Goal: Task Accomplishment & Management: Use online tool/utility

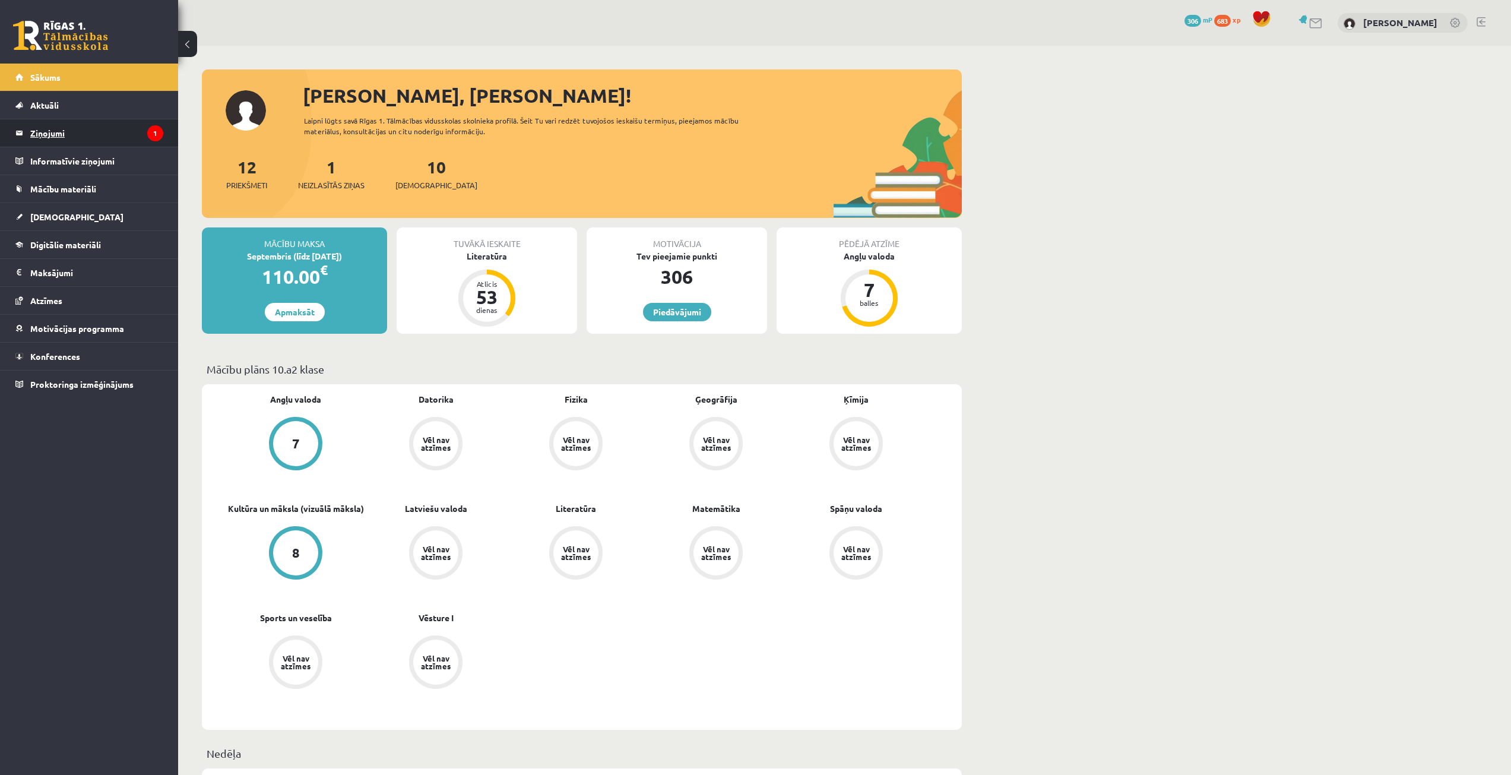
click at [46, 125] on legend "Ziņojumi 1" at bounding box center [96, 132] width 133 height 27
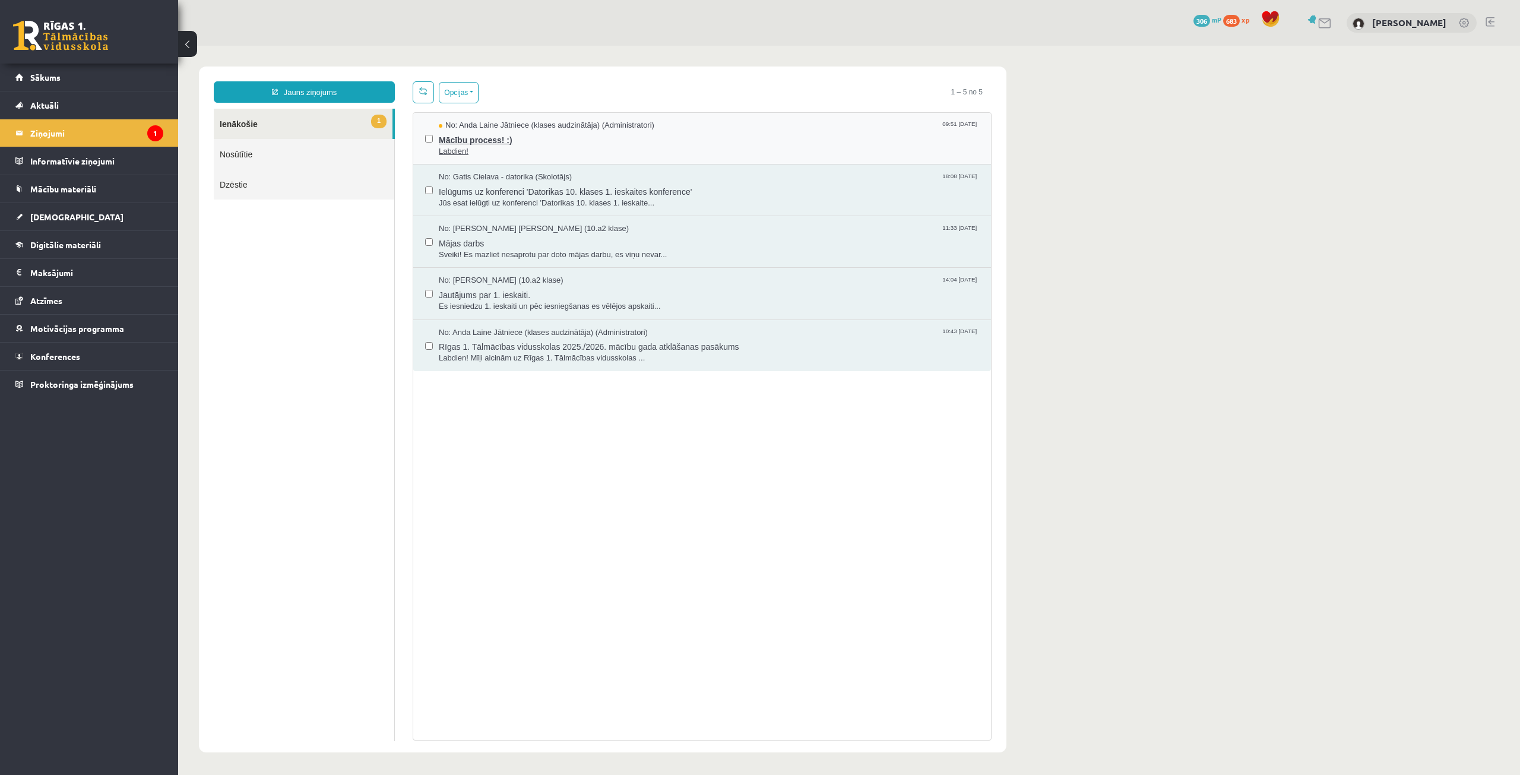
click at [544, 143] on span "Mācību process! :)" at bounding box center [709, 138] width 540 height 15
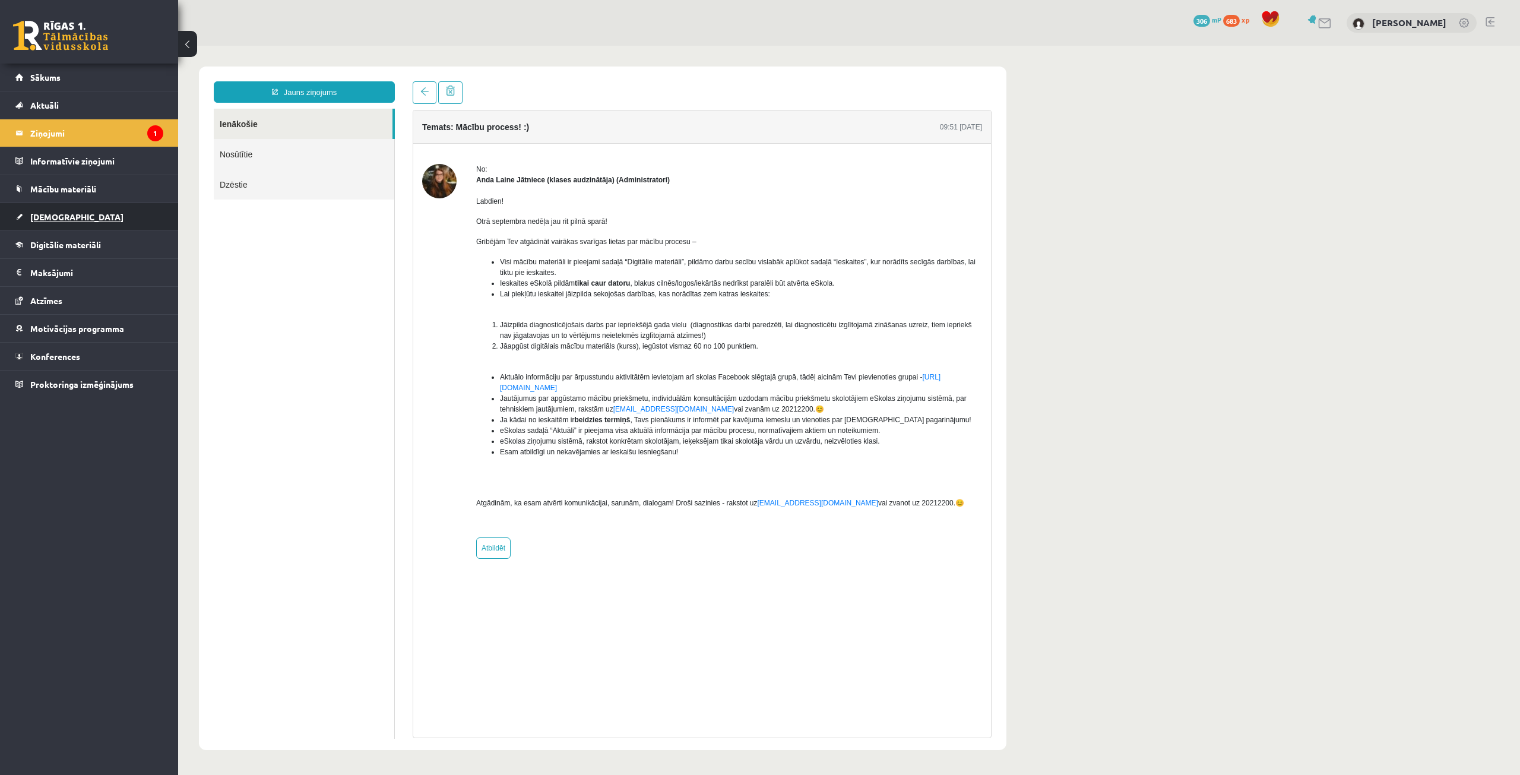
click at [69, 220] on link "[DEMOGRAPHIC_DATA]" at bounding box center [89, 216] width 148 height 27
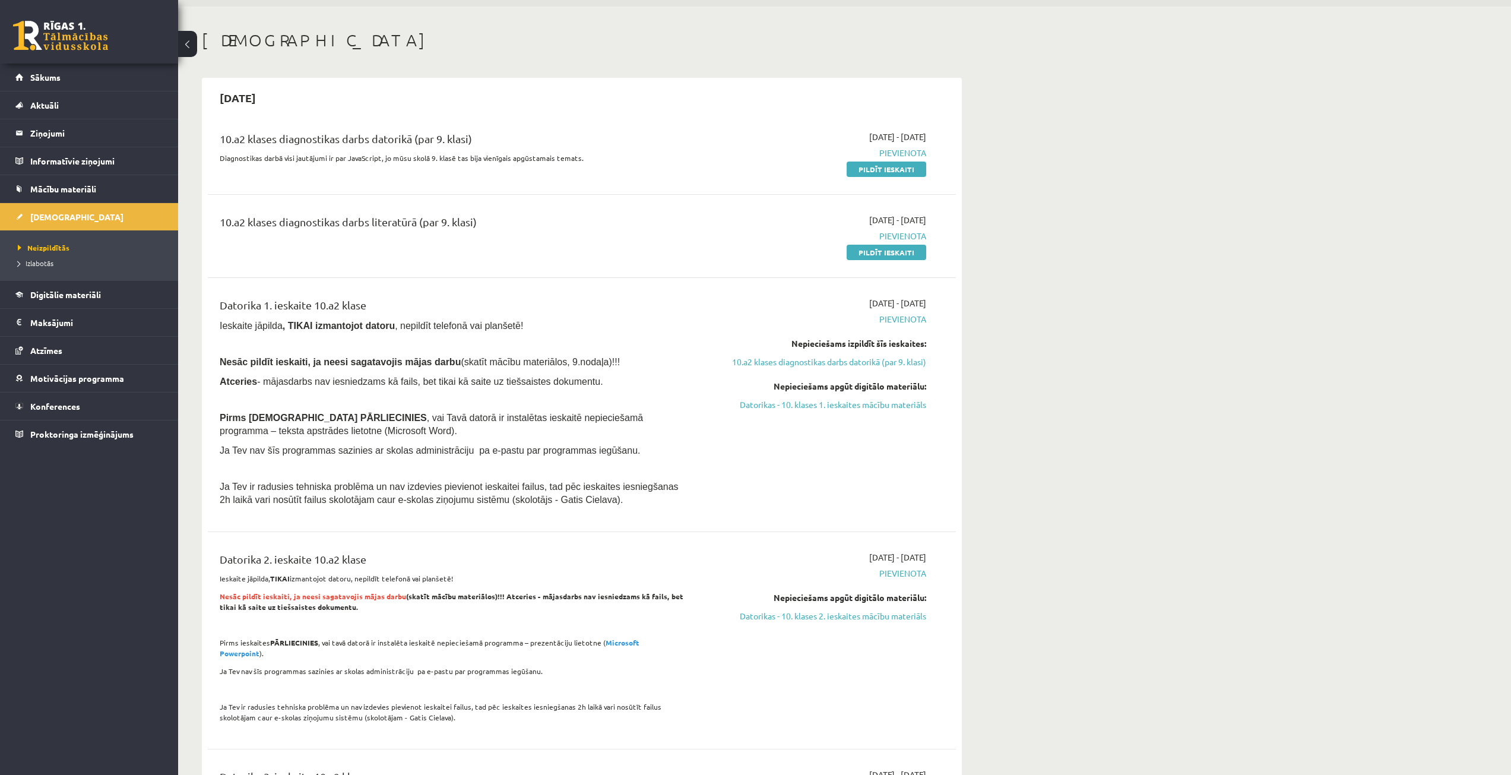
scroll to position [59, 0]
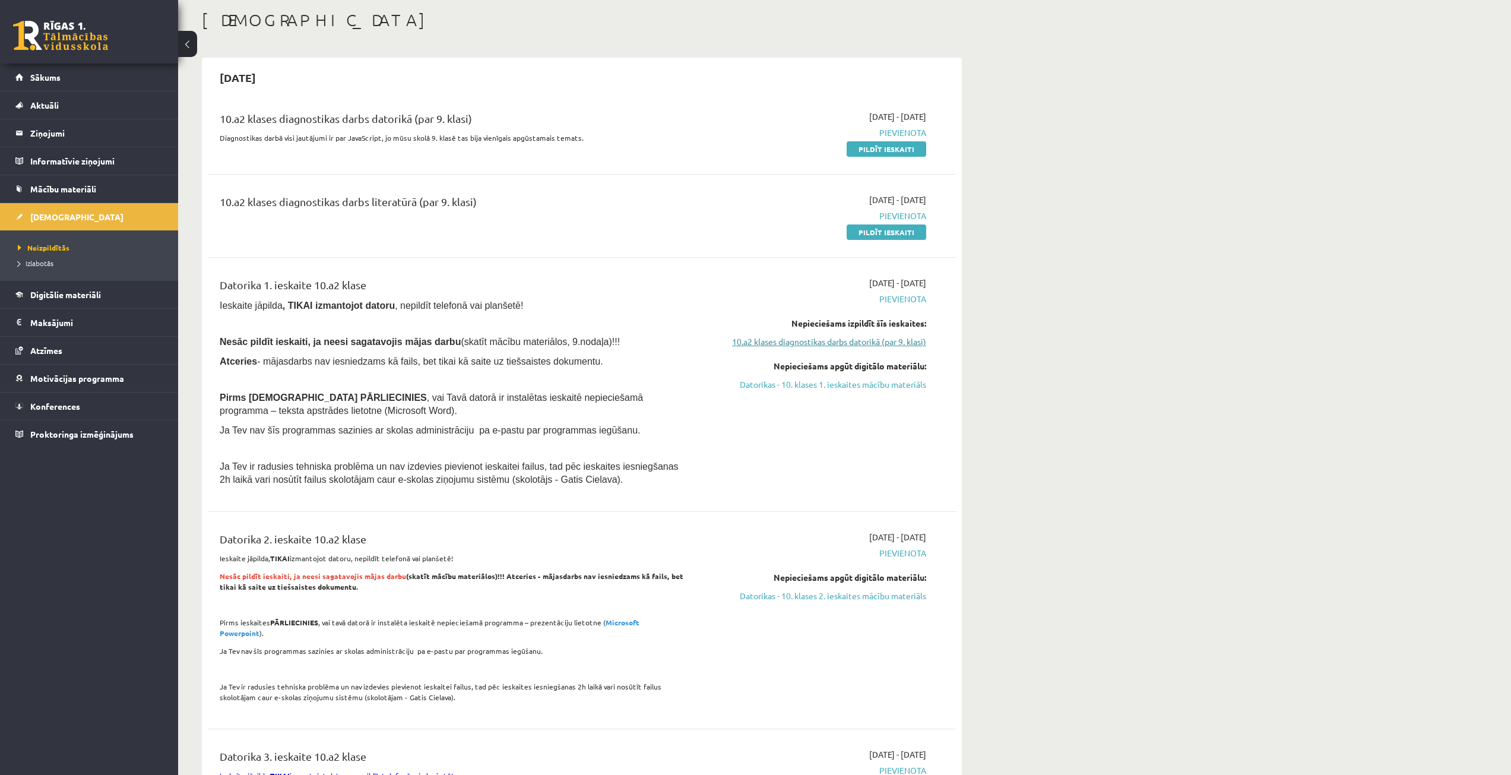
click at [835, 339] on link "10.a2 klases diagnostikas darbs datorikā (par 9. klasi)" at bounding box center [814, 341] width 224 height 12
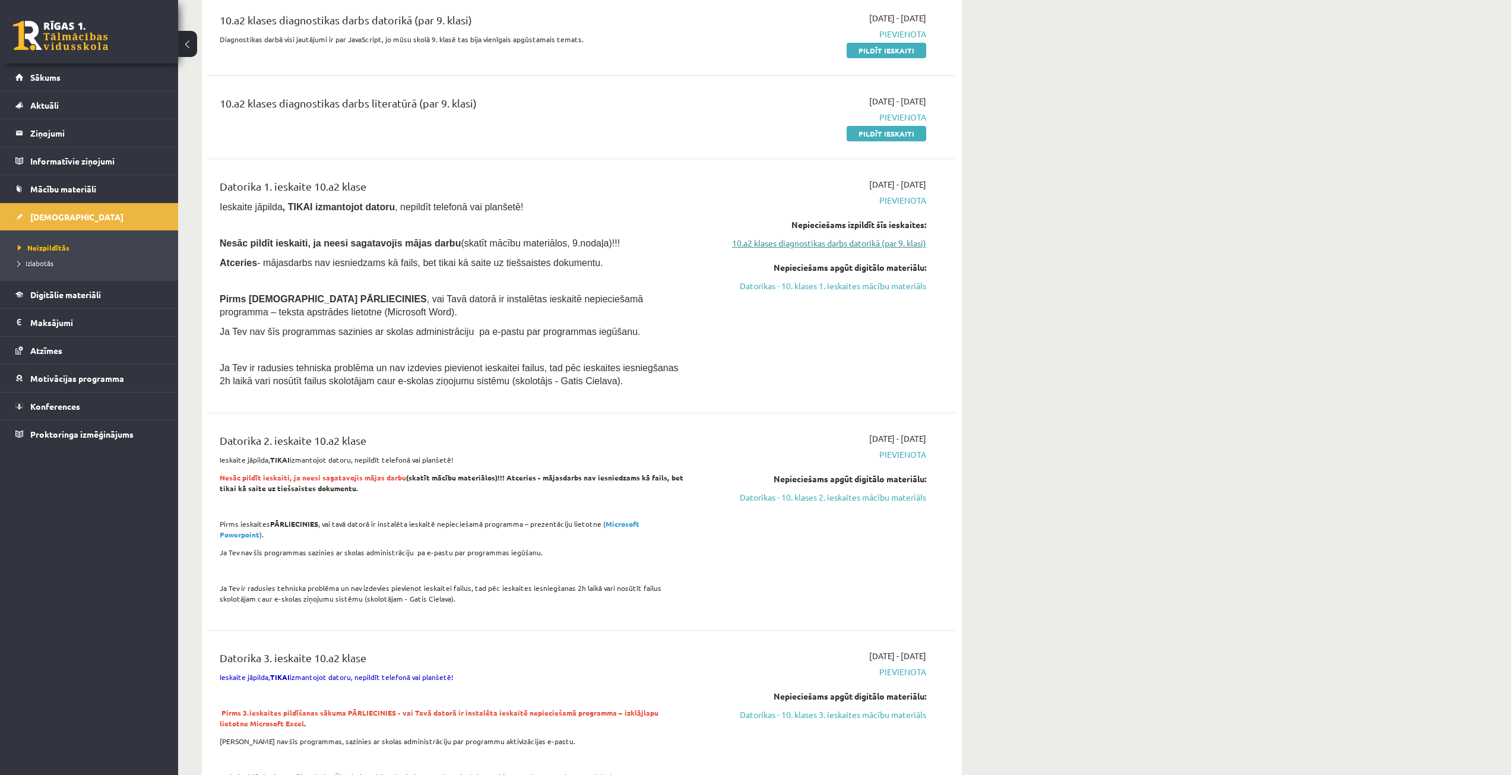
click at [810, 240] on link "10.a2 klases diagnostikas darbs datorikā (par 9. klasi)" at bounding box center [814, 243] width 224 height 12
click at [796, 242] on link "10.a2 klases diagnostikas darbs datorikā (par 9. klasi)" at bounding box center [814, 243] width 224 height 12
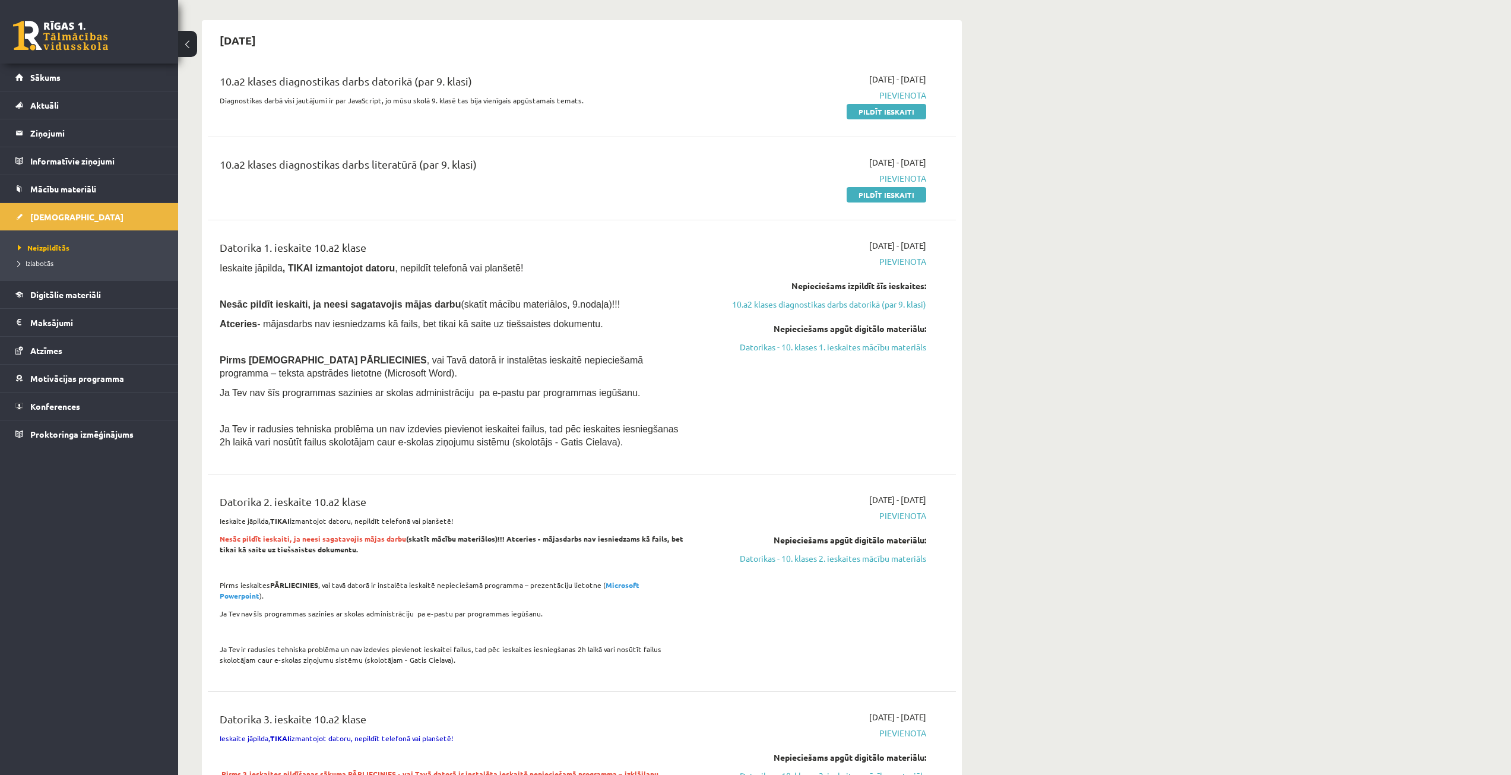
scroll to position [39, 0]
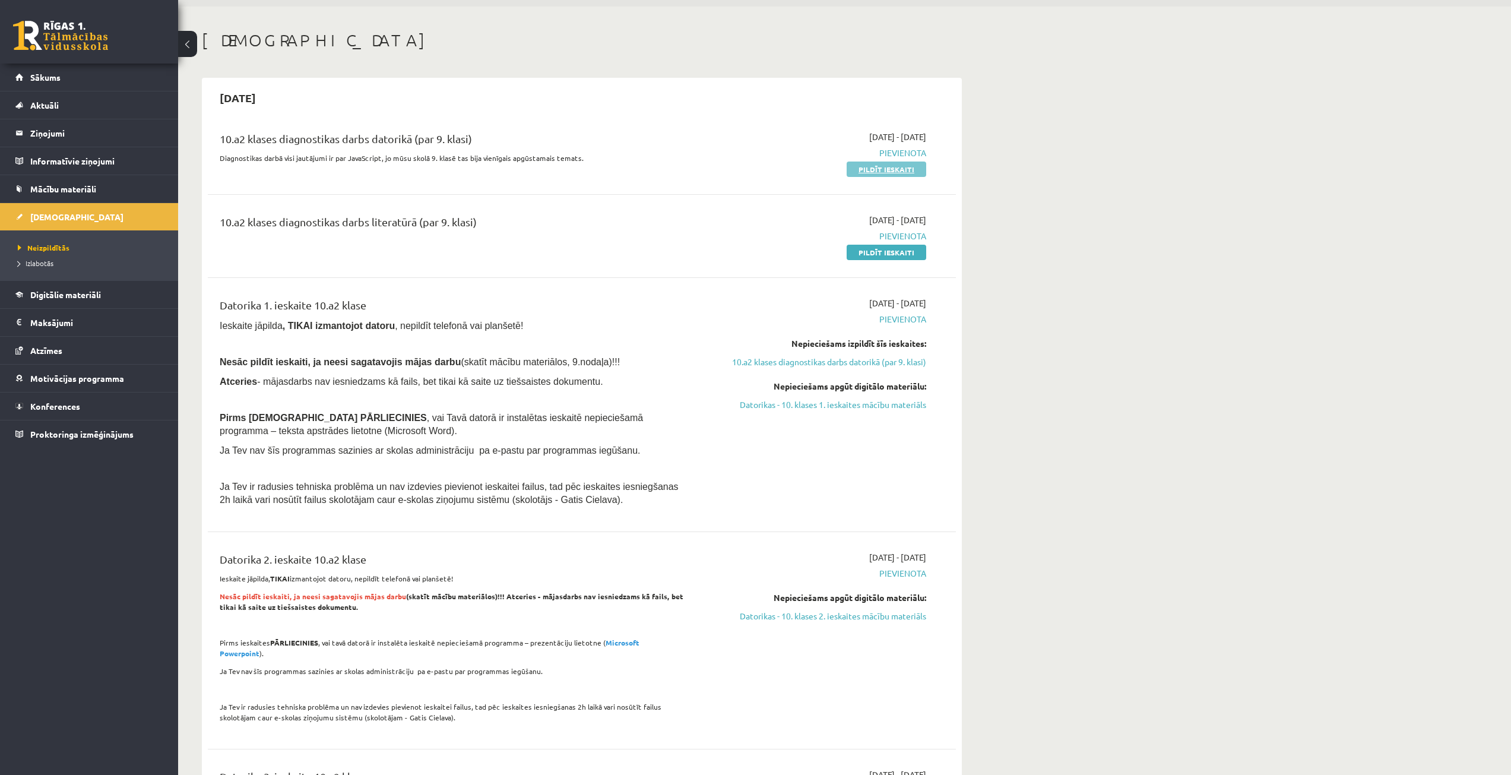
click at [900, 174] on link "Pildīt ieskaiti" at bounding box center [887, 168] width 80 height 15
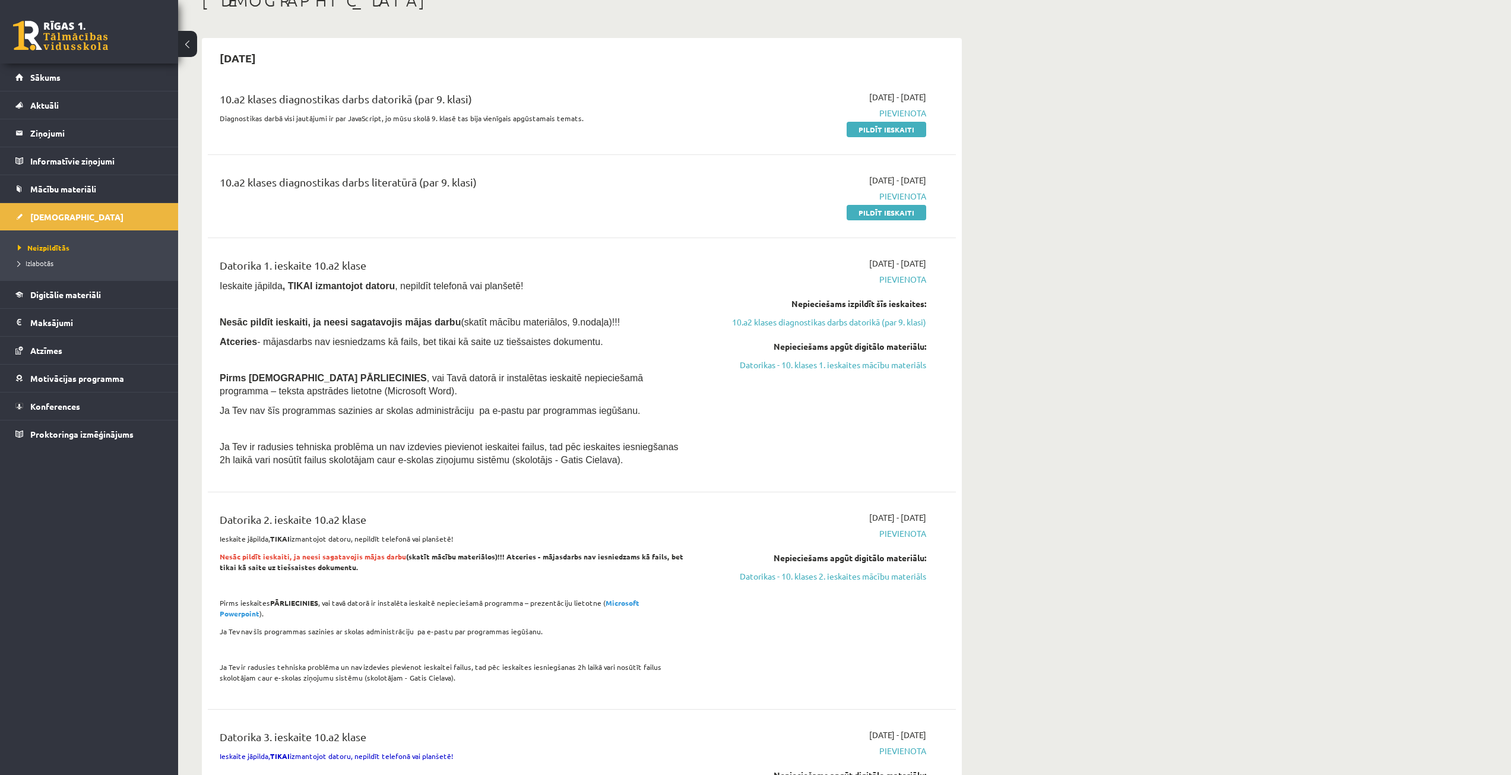
scroll to position [0, 0]
